Goal: Go to known website: Access a specific website the user already knows

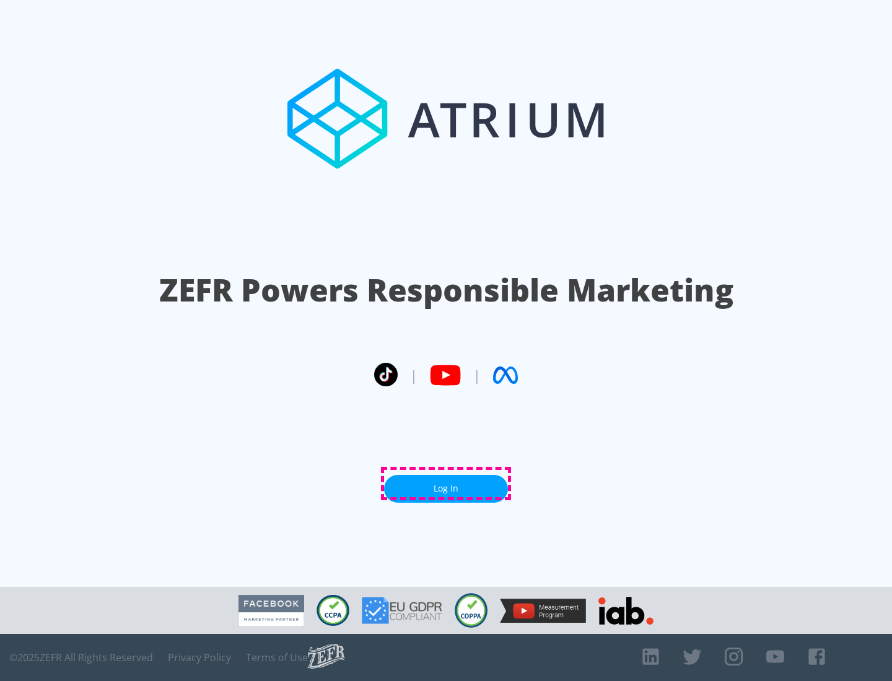
click at [446, 484] on link "Log In" at bounding box center [446, 489] width 124 height 28
